Goal: Find contact information: Find contact information

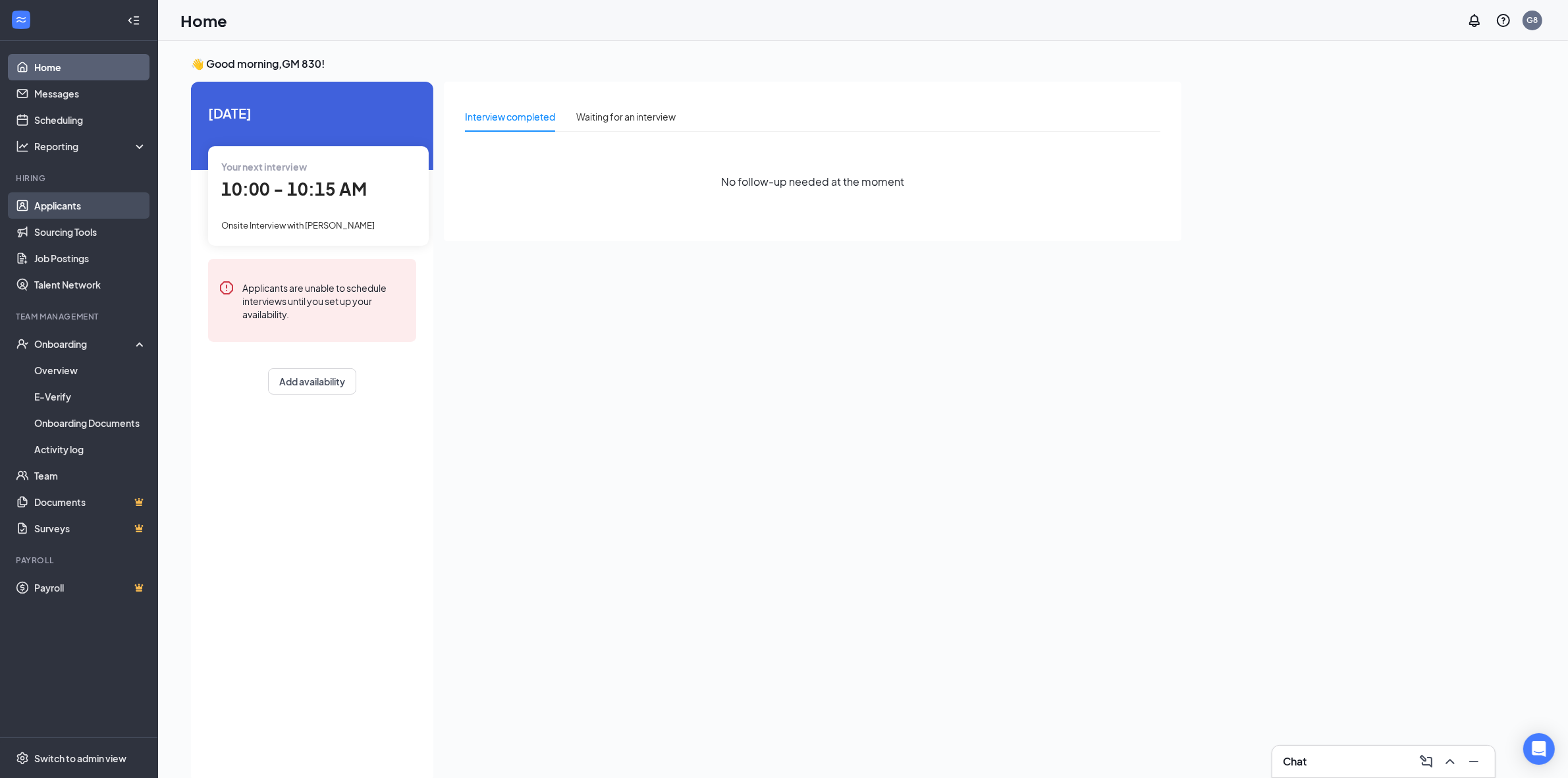
click at [74, 207] on link "Applicants" at bounding box center [90, 206] width 112 height 26
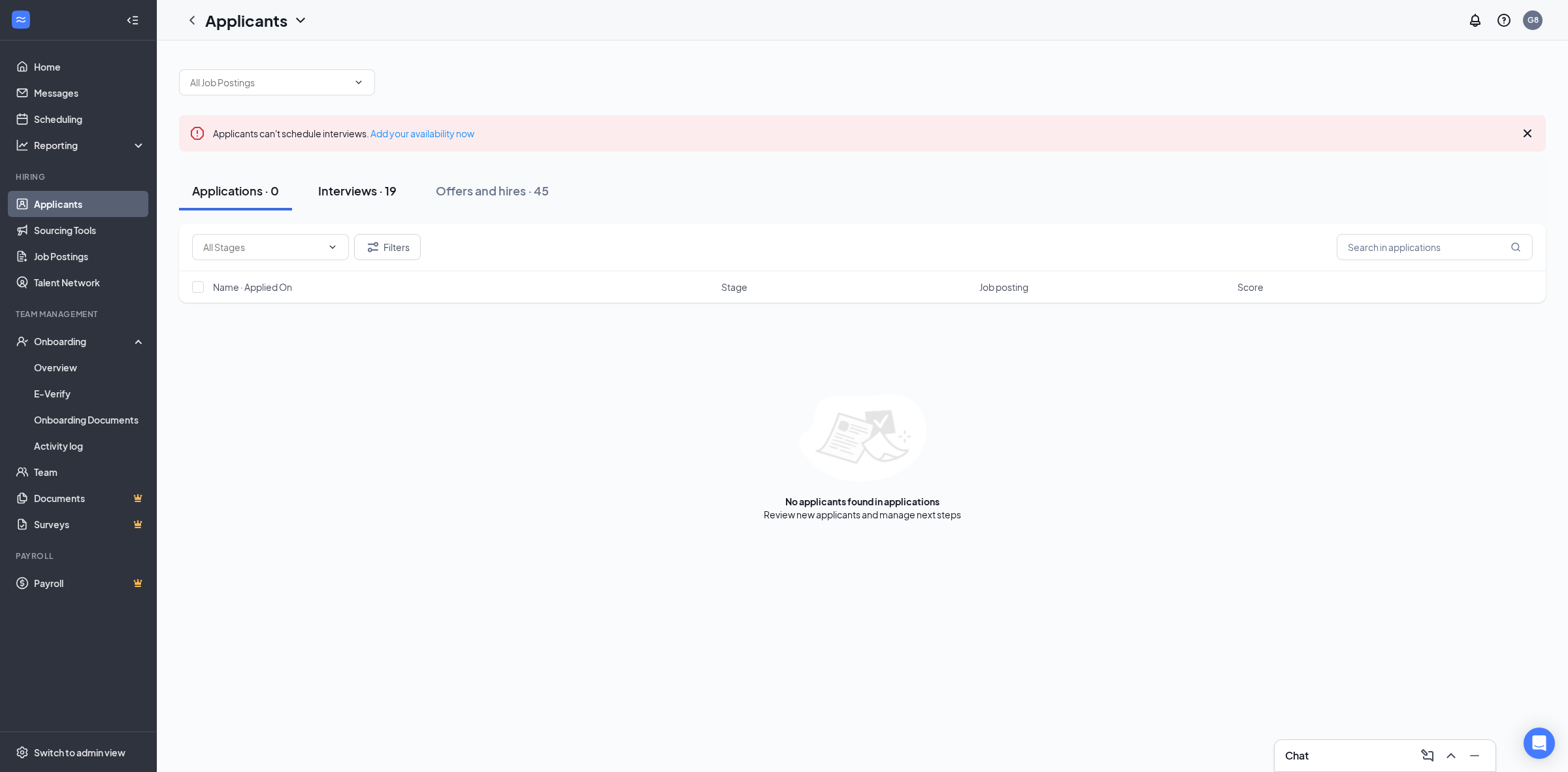
click at [381, 193] on div "Interviews · 19" at bounding box center [358, 190] width 78 height 17
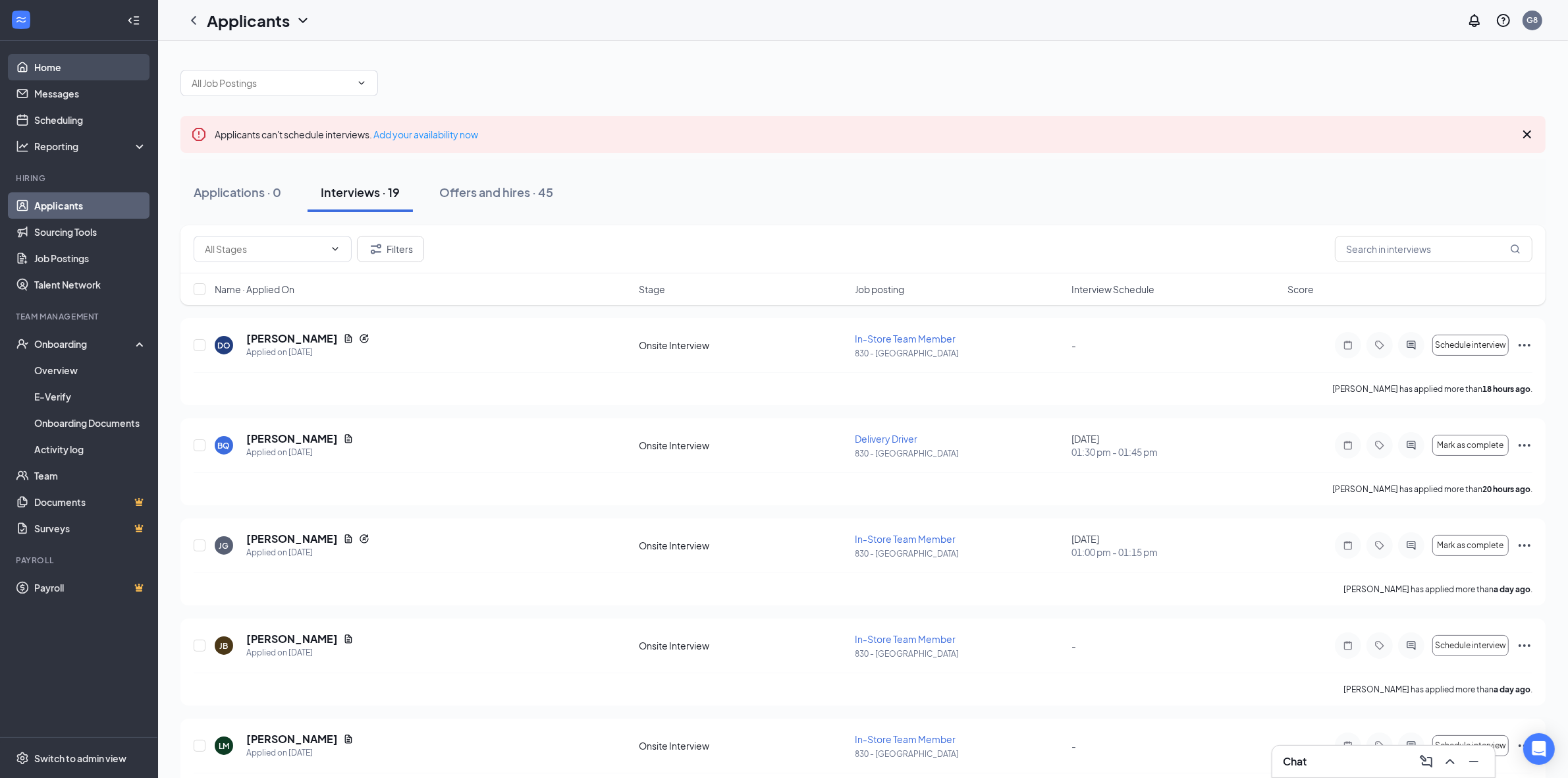
click at [64, 71] on link "Home" at bounding box center [90, 67] width 112 height 26
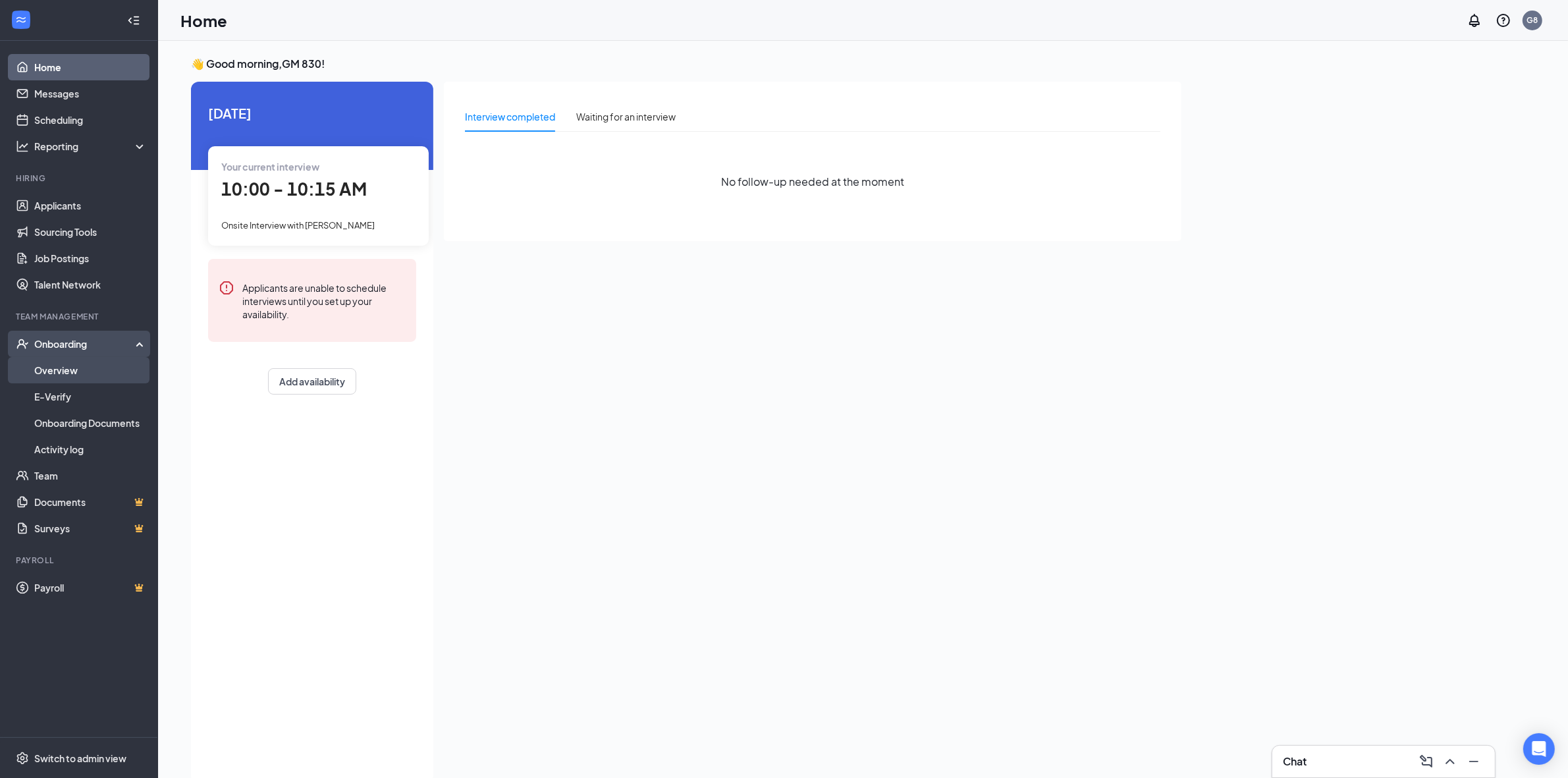
click at [60, 369] on link "Overview" at bounding box center [90, 370] width 112 height 26
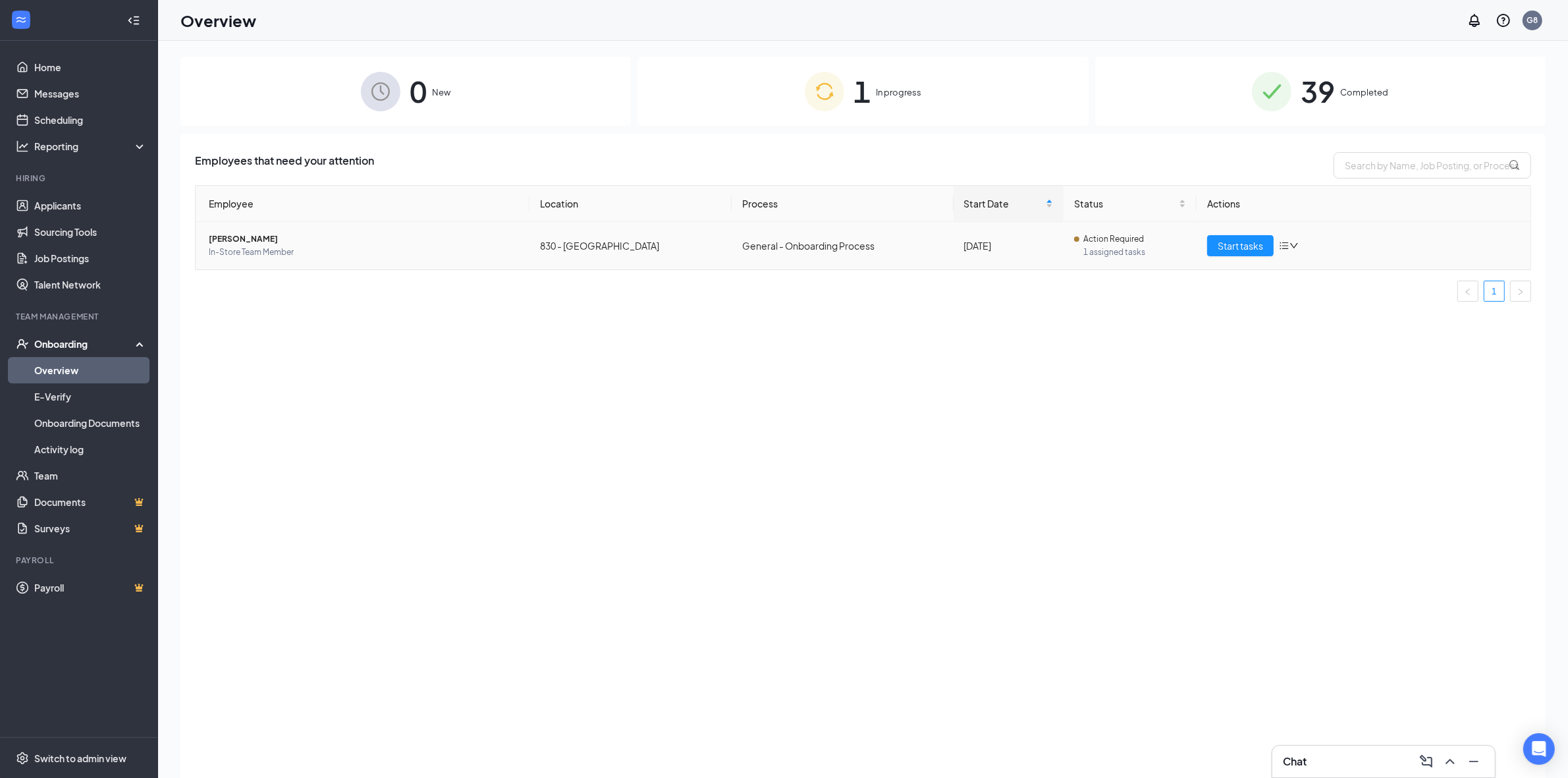
click at [235, 240] on span "[PERSON_NAME]" at bounding box center [363, 239] width 310 height 13
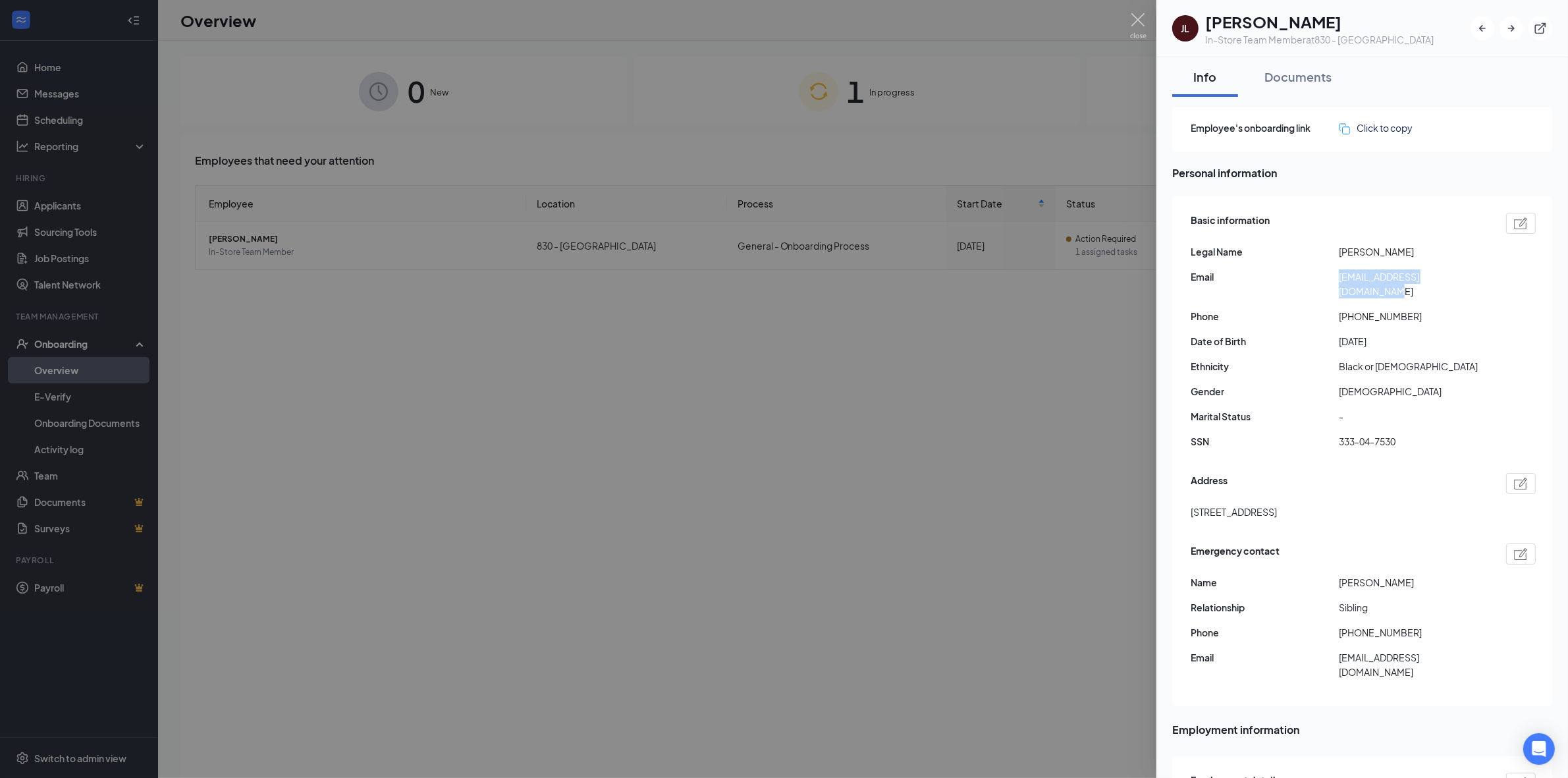
drag, startPoint x: 1340, startPoint y: 278, endPoint x: 1470, endPoint y: 278, distance: 130.0
click at [1470, 278] on span "[EMAIL_ADDRESS][DOMAIN_NAME]" at bounding box center [1413, 284] width 148 height 29
copy span "[EMAIL_ADDRESS][DOMAIN_NAME]"
